Goal: Task Accomplishment & Management: Use online tool/utility

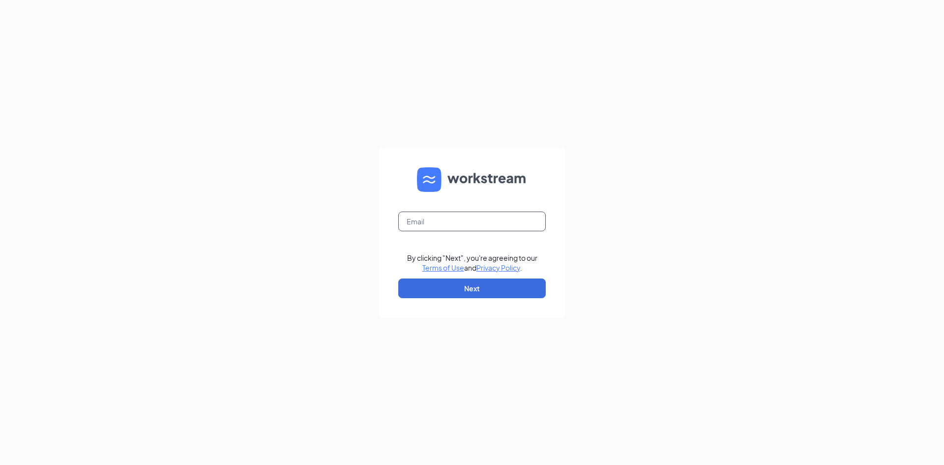
click at [461, 225] on input "text" at bounding box center [471, 221] width 147 height 20
type input "triarc48@bojrdu.com"
click at [482, 296] on button "Next" at bounding box center [471, 288] width 147 height 20
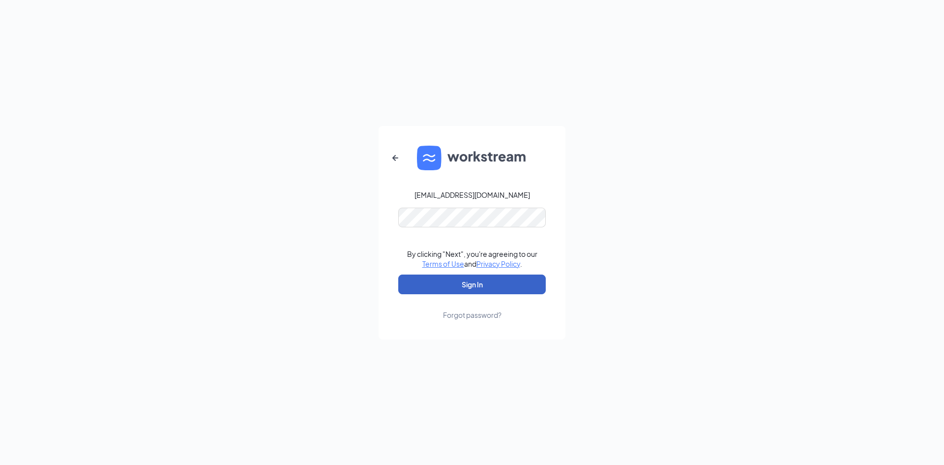
click at [476, 285] on button "Sign In" at bounding box center [471, 284] width 147 height 20
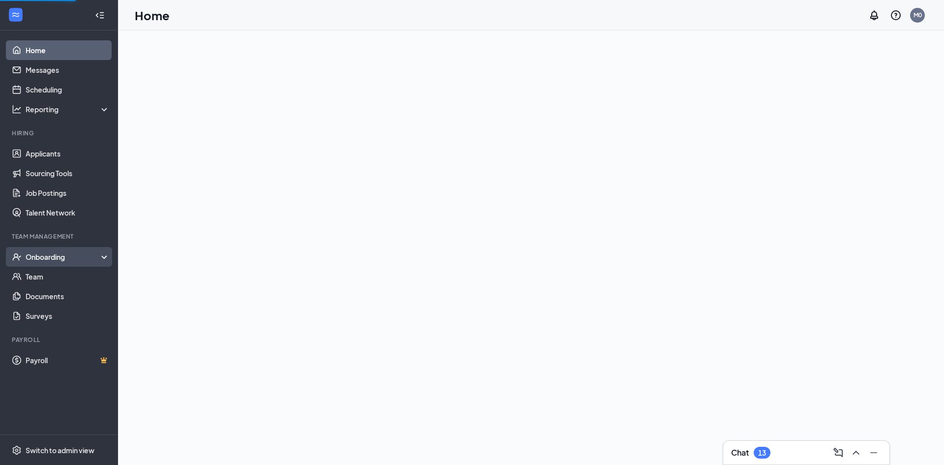
click at [90, 259] on div "Onboarding" at bounding box center [64, 257] width 76 height 10
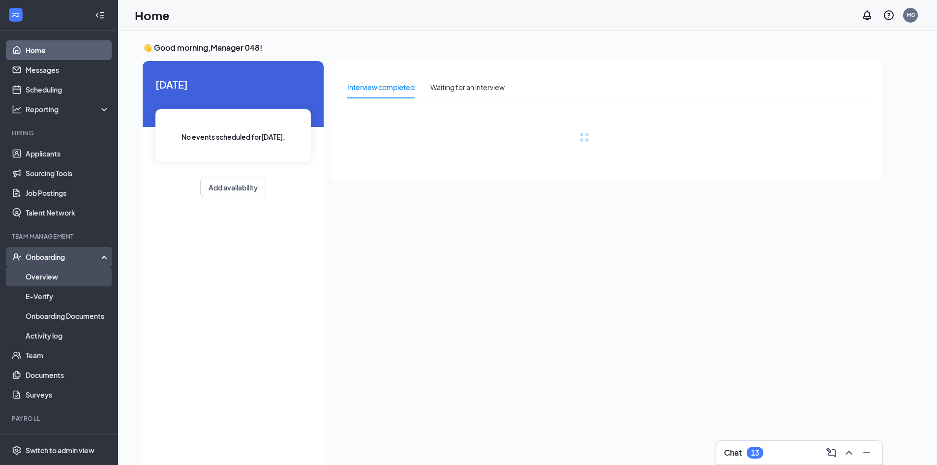
click at [91, 275] on link "Overview" at bounding box center [68, 276] width 84 height 20
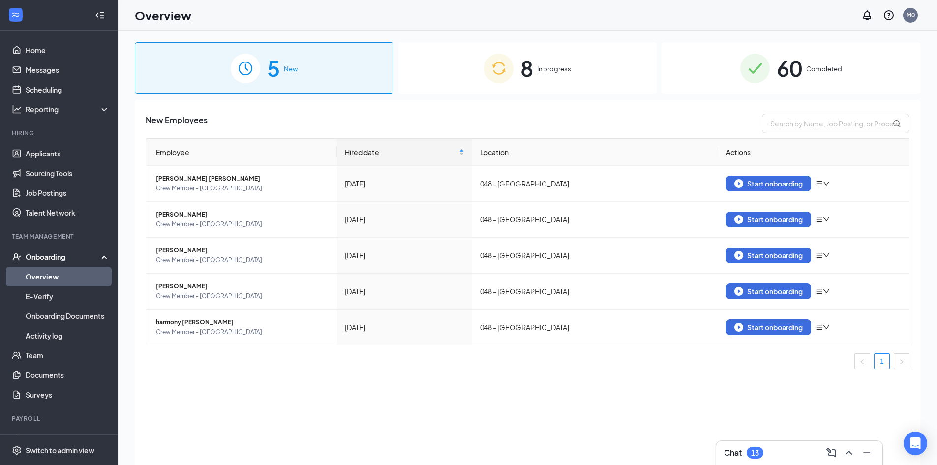
click at [550, 72] on span "In progress" at bounding box center [554, 69] width 34 height 10
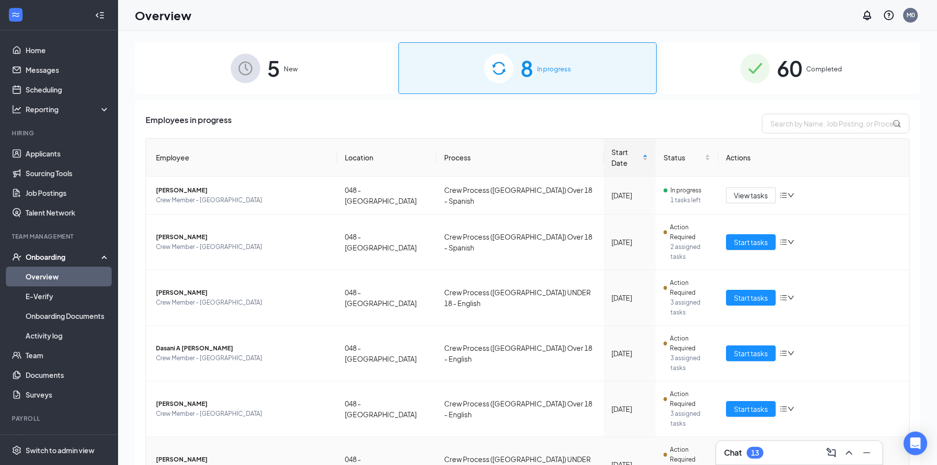
click at [247, 464] on span "Crew Member - [GEOGRAPHIC_DATA]" at bounding box center [242, 469] width 173 height 10
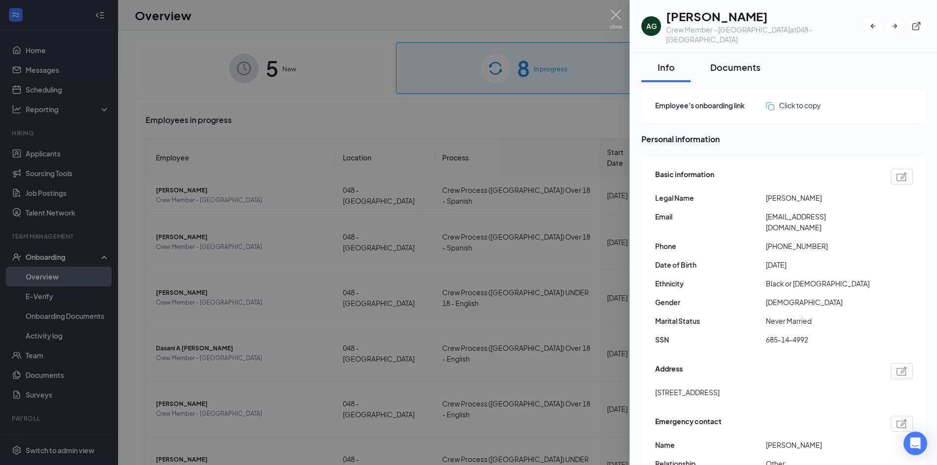
click at [734, 53] on button "Documents" at bounding box center [735, 67] width 70 height 29
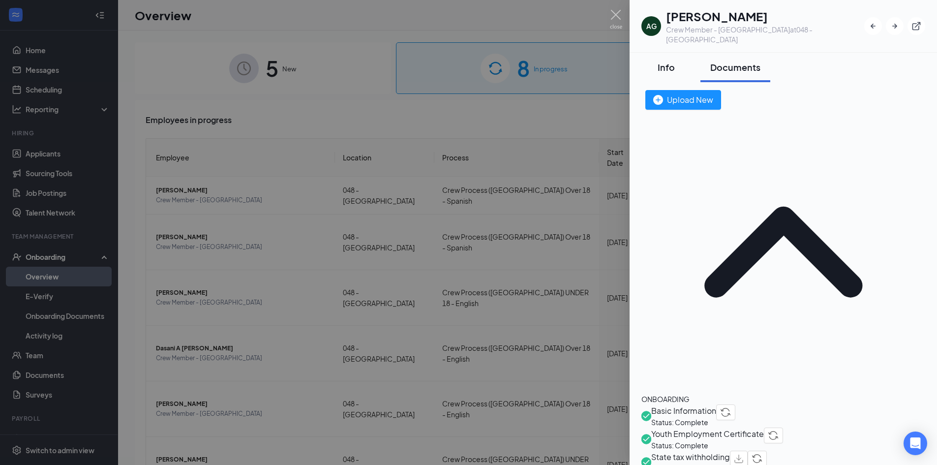
click at [674, 63] on button "Info" at bounding box center [665, 67] width 49 height 29
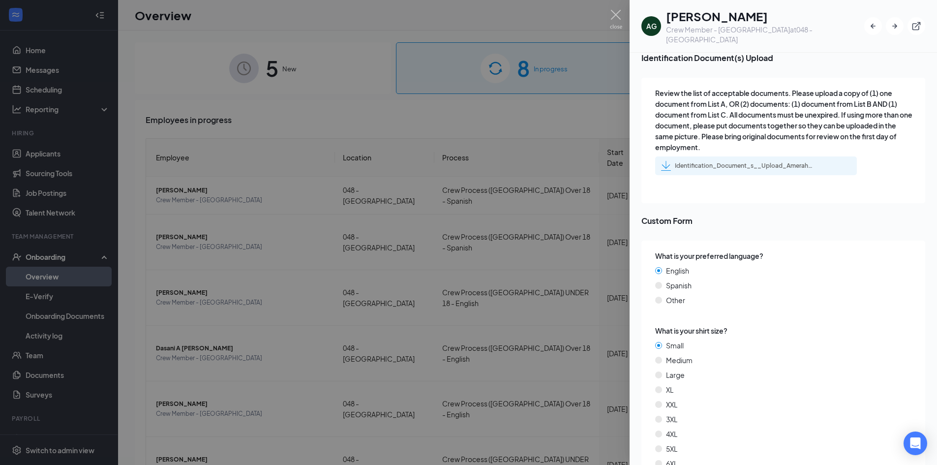
scroll to position [1461, 0]
click at [525, 132] on div at bounding box center [468, 232] width 937 height 465
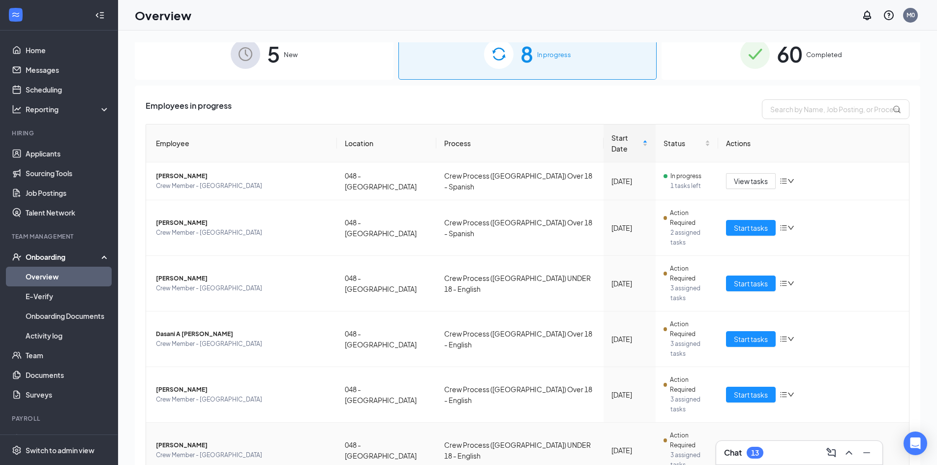
scroll to position [22, 0]
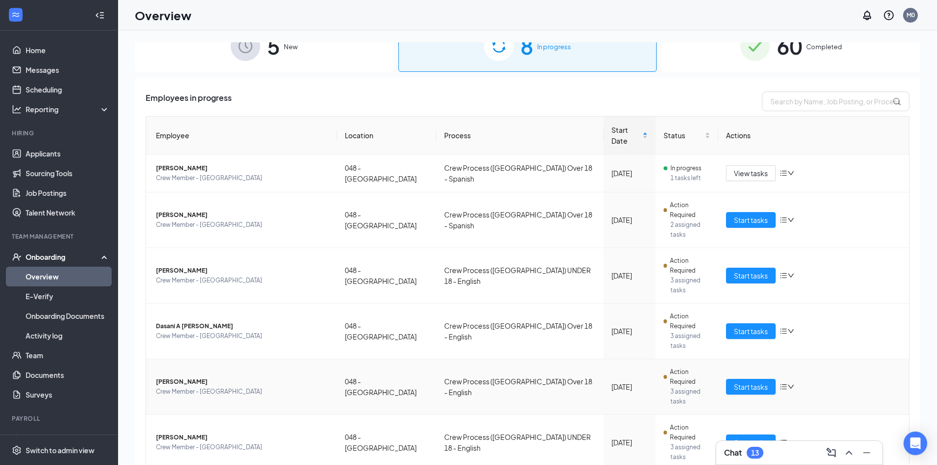
click at [200, 386] on span "Crew Member - [GEOGRAPHIC_DATA]" at bounding box center [242, 391] width 173 height 10
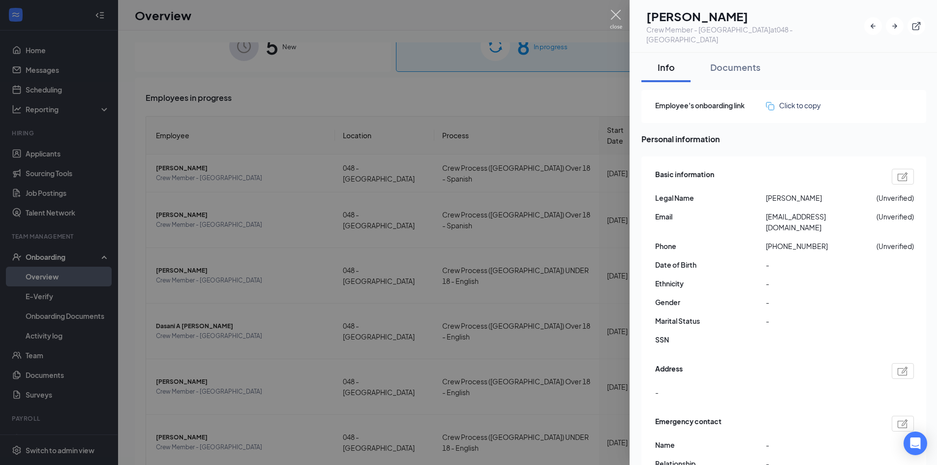
click at [612, 25] on img at bounding box center [616, 19] width 12 height 19
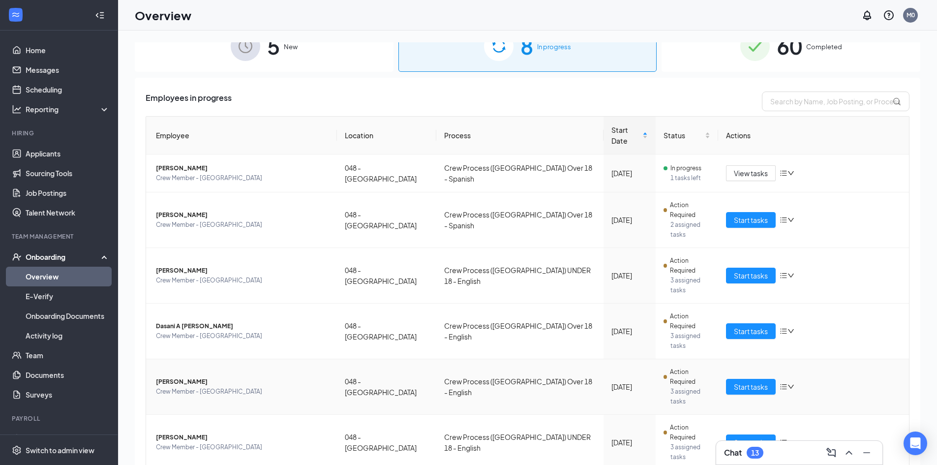
click at [788, 384] on icon "down" at bounding box center [791, 386] width 6 height 4
click at [800, 326] on div "Stop process" at bounding box center [822, 320] width 84 height 11
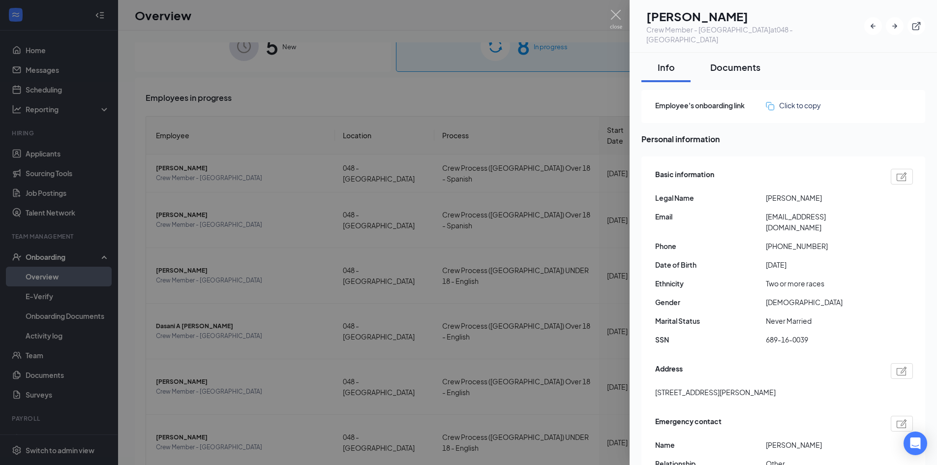
click at [747, 64] on button "Documents" at bounding box center [735, 67] width 70 height 29
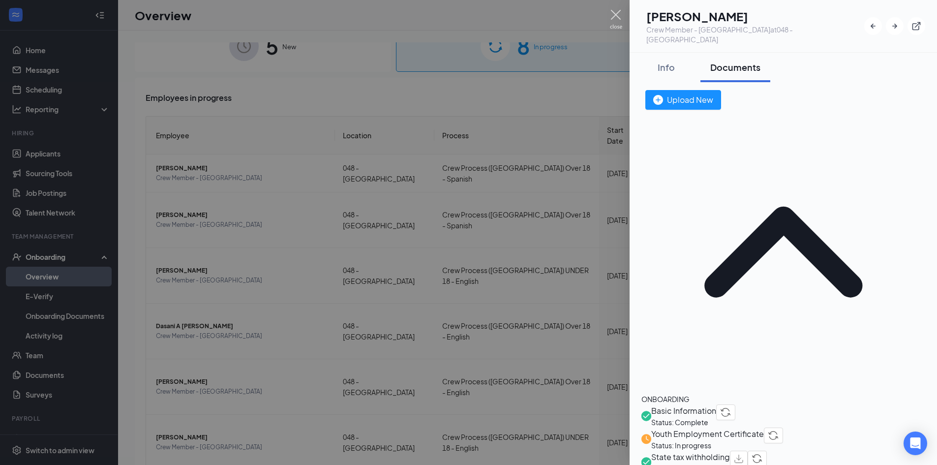
click at [620, 24] on img at bounding box center [616, 19] width 12 height 19
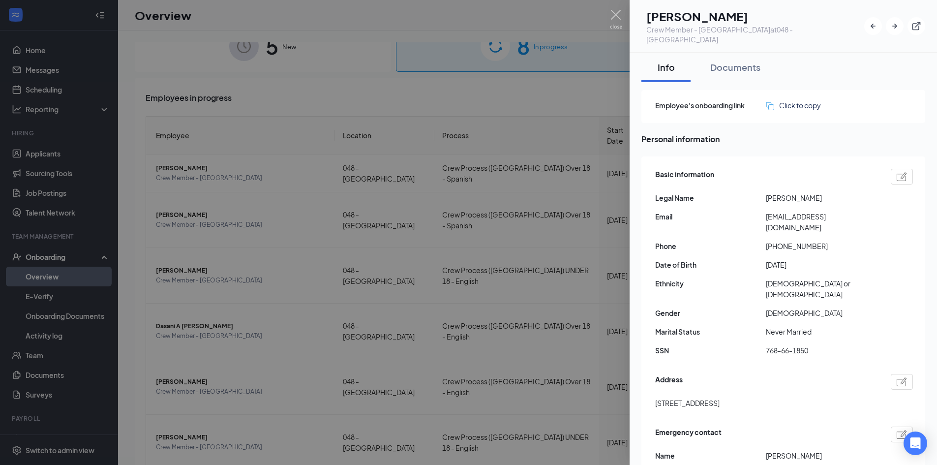
click at [739, 18] on h1 "[PERSON_NAME]" at bounding box center [755, 16] width 218 height 17
click at [730, 65] on button "Documents" at bounding box center [735, 67] width 70 height 29
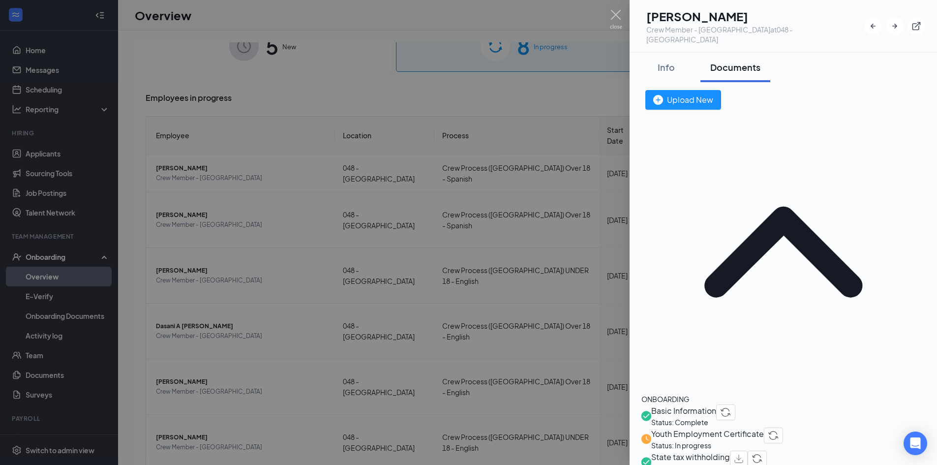
click at [616, 22] on img at bounding box center [616, 19] width 12 height 19
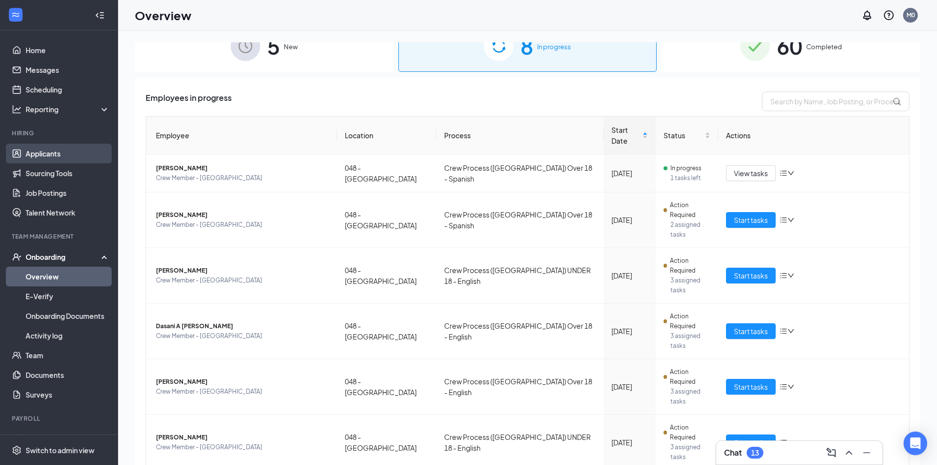
click at [71, 156] on link "Applicants" at bounding box center [68, 154] width 84 height 20
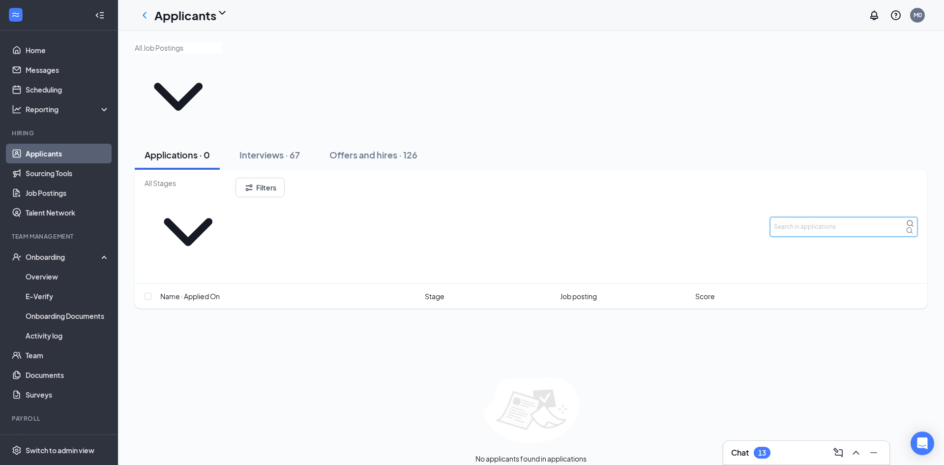
click at [791, 217] on input "text" at bounding box center [843, 227] width 147 height 20
type input "amer"
click at [513, 464] on link "Interviews" at bounding box center [513, 468] width 33 height 9
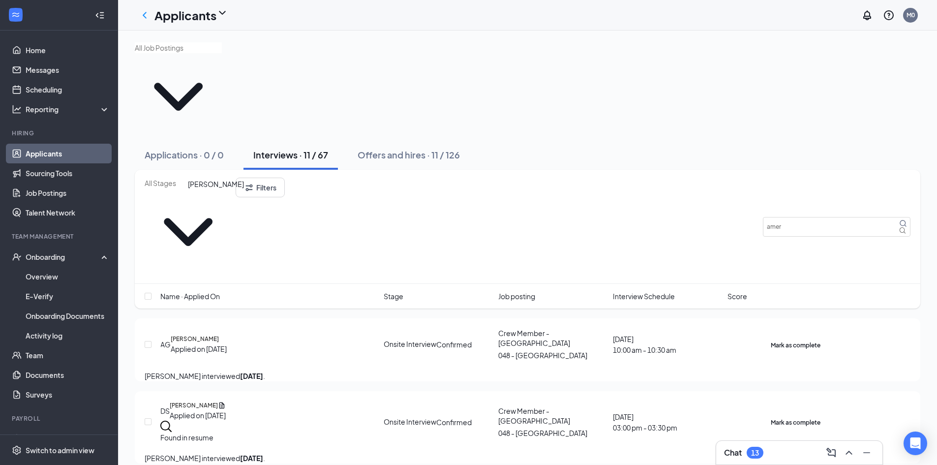
click at [215, 334] on h5 "[PERSON_NAME]" at bounding box center [195, 338] width 48 height 9
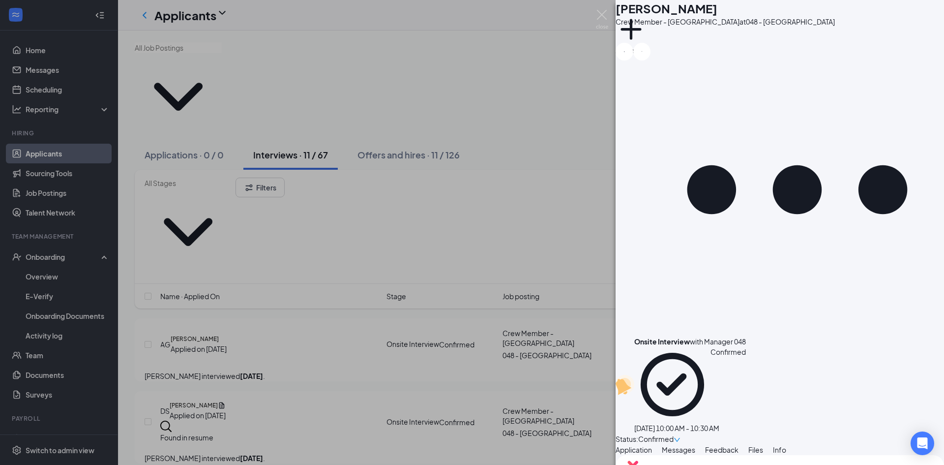
scroll to position [541, 0]
click at [598, 20] on img at bounding box center [602, 19] width 12 height 19
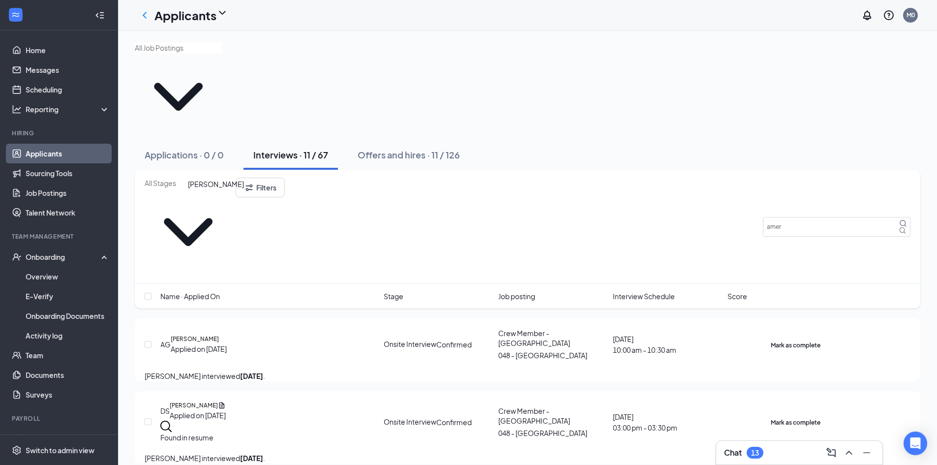
click at [219, 334] on h5 "[PERSON_NAME]" at bounding box center [195, 338] width 48 height 9
